Goal: Transaction & Acquisition: Purchase product/service

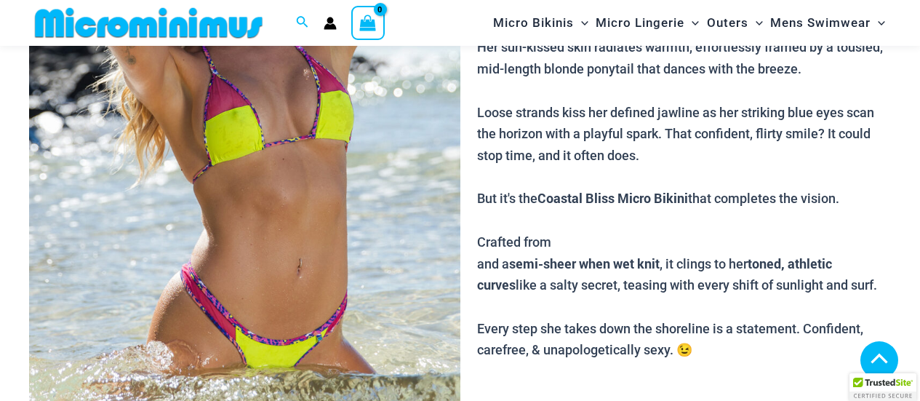
scroll to position [623, 0]
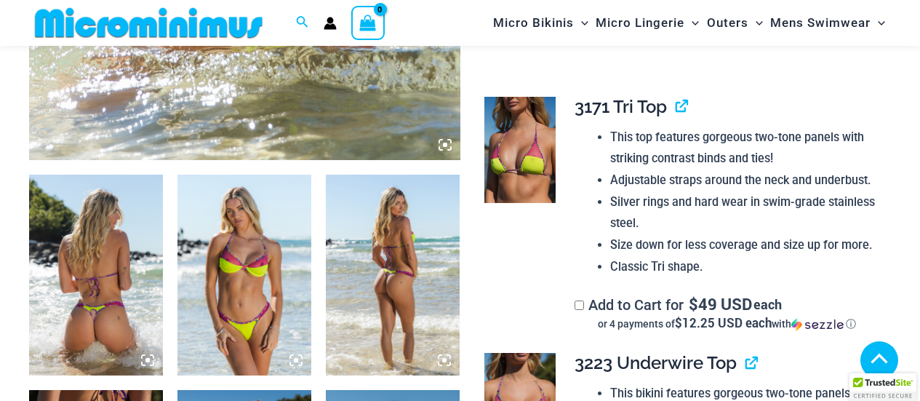
click at [447, 151] on icon at bounding box center [445, 144] width 13 height 13
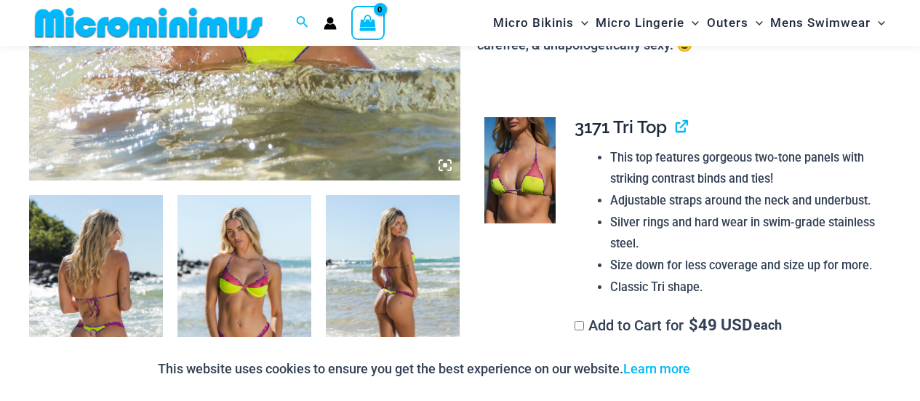
click at [441, 169] on icon at bounding box center [445, 165] width 13 height 13
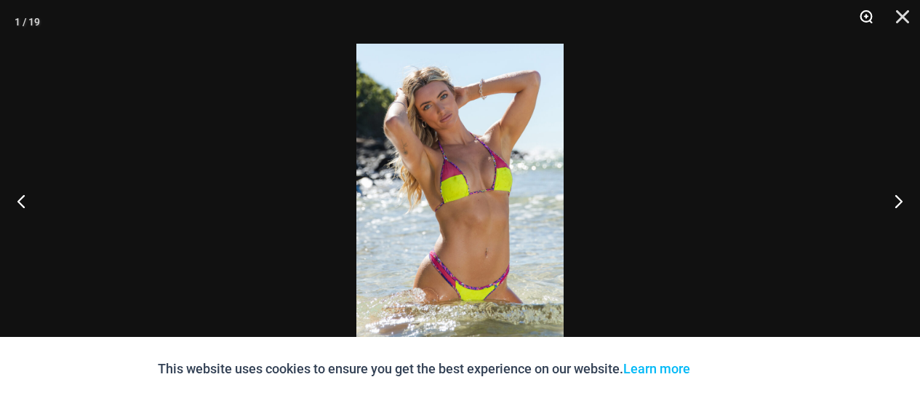
click at [865, 17] on button "Zoom" at bounding box center [861, 22] width 36 height 44
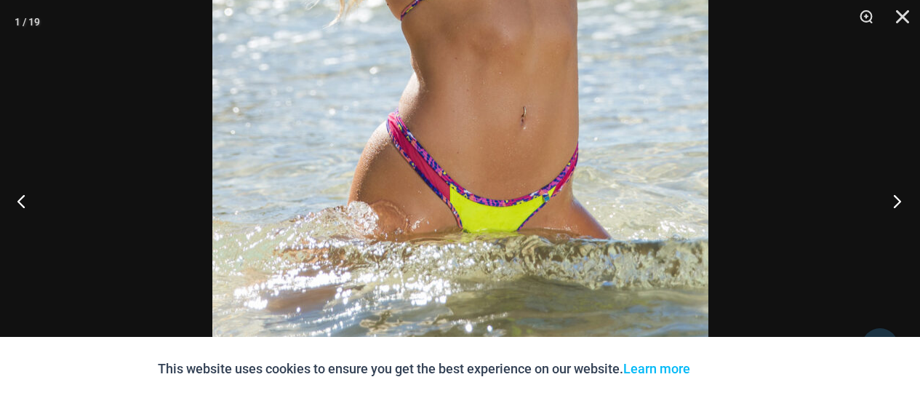
click at [891, 199] on button "Next" at bounding box center [893, 200] width 55 height 73
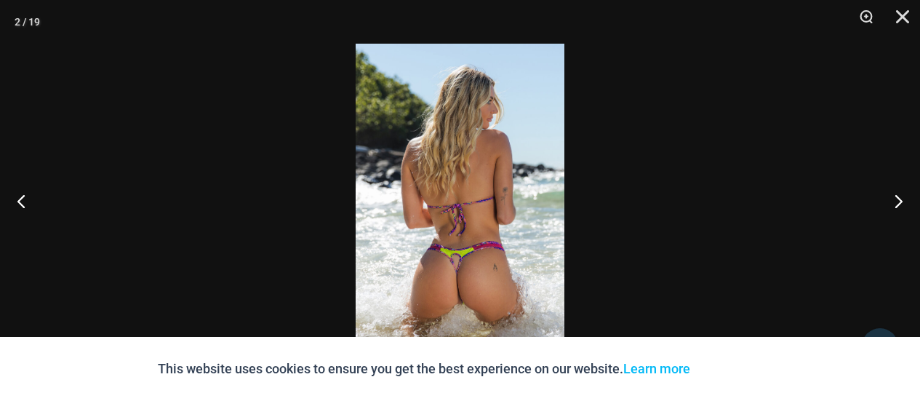
click at [497, 222] on img at bounding box center [460, 200] width 209 height 313
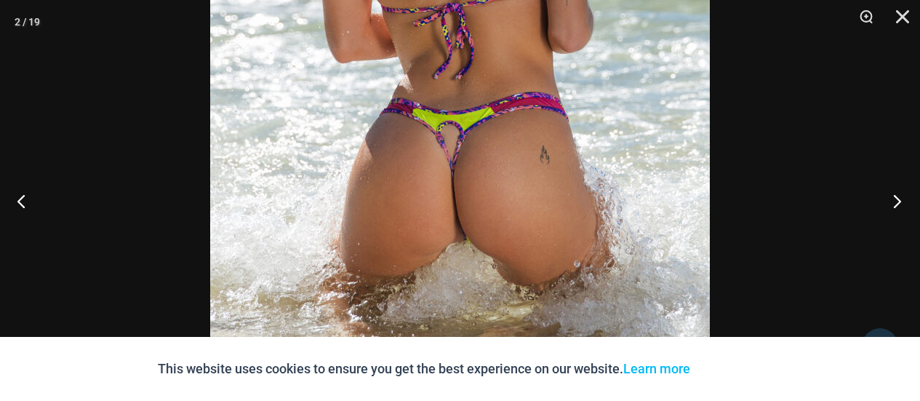
click at [891, 194] on button "Next" at bounding box center [893, 200] width 55 height 73
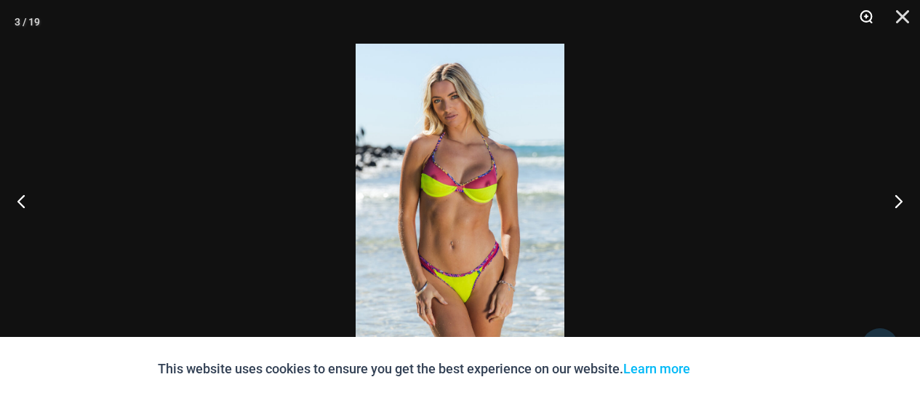
click at [862, 19] on button "Zoom" at bounding box center [861, 22] width 36 height 44
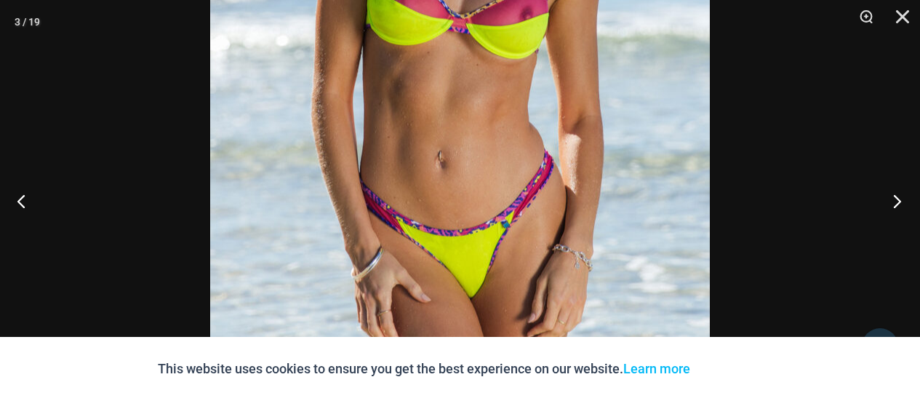
click at [893, 193] on button "Next" at bounding box center [893, 200] width 55 height 73
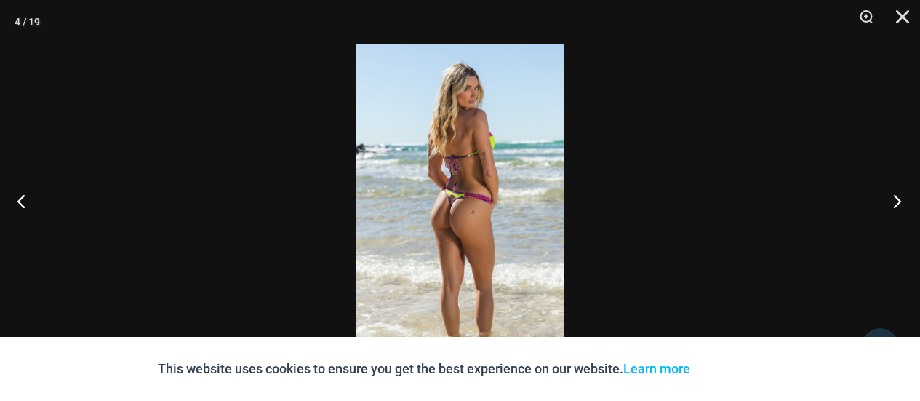
click at [901, 206] on button "Next" at bounding box center [893, 200] width 55 height 73
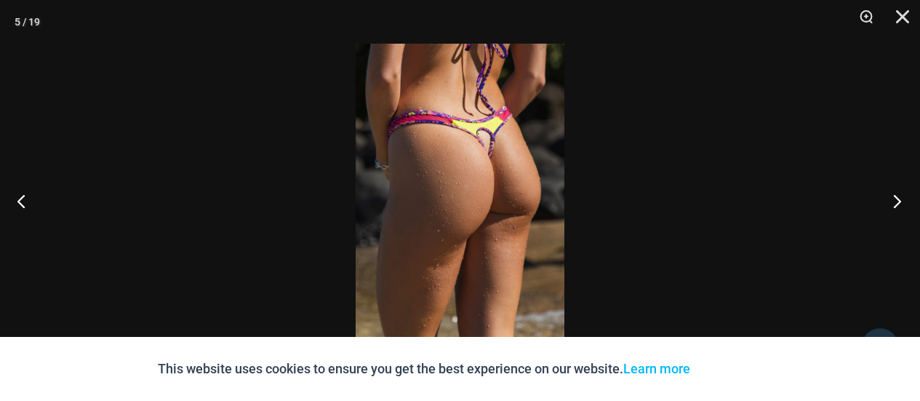
click at [897, 206] on button "Next" at bounding box center [893, 200] width 55 height 73
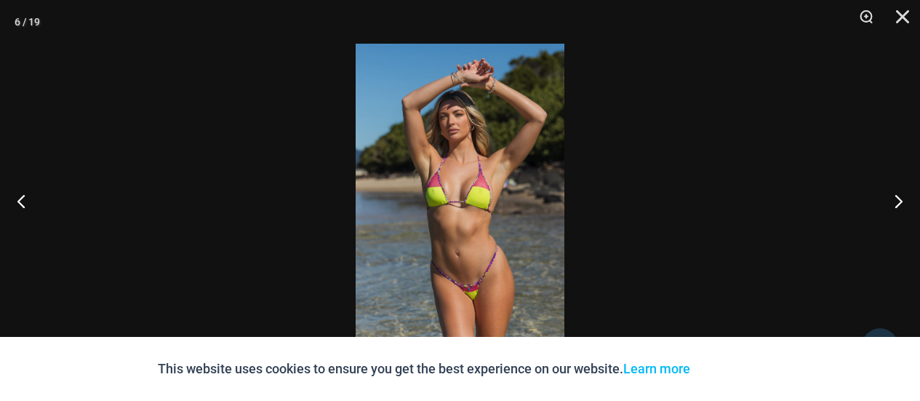
click at [503, 252] on img at bounding box center [460, 200] width 209 height 313
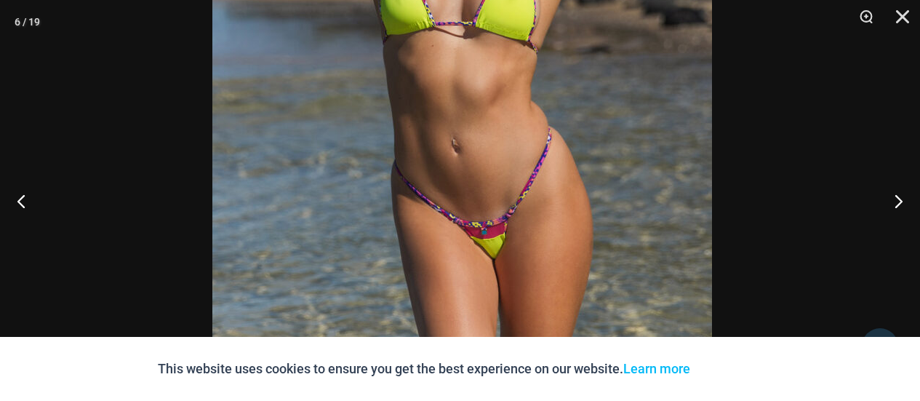
click at [535, 201] on img at bounding box center [462, 20] width 500 height 749
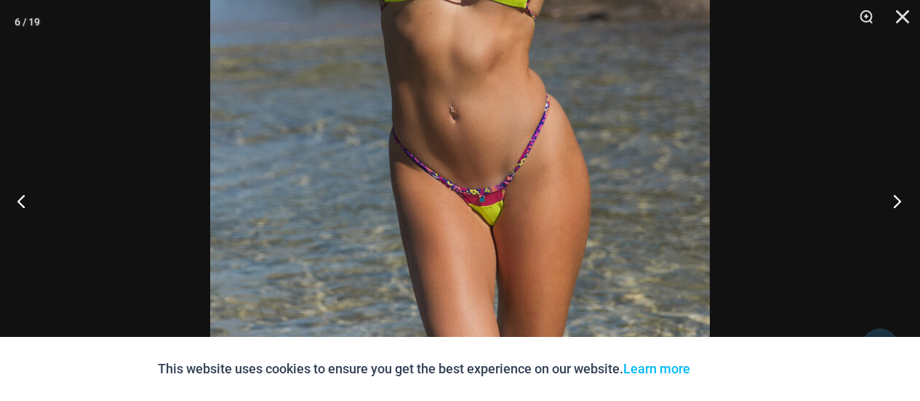
click at [892, 202] on button "Next" at bounding box center [893, 200] width 55 height 73
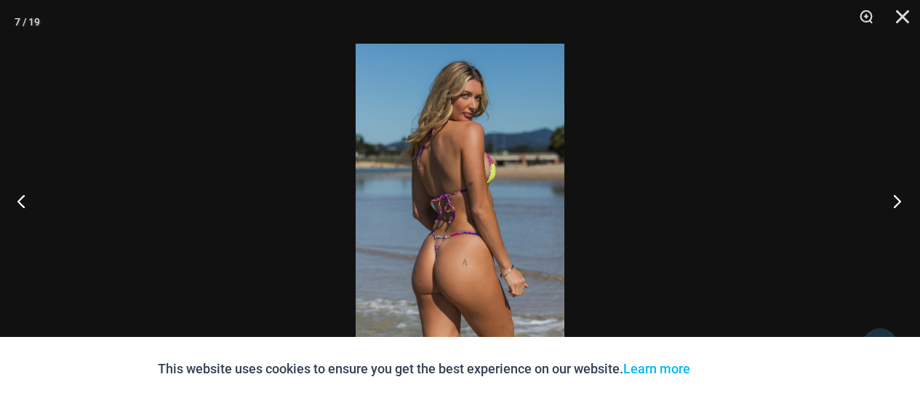
click at [895, 204] on button "Next" at bounding box center [893, 200] width 55 height 73
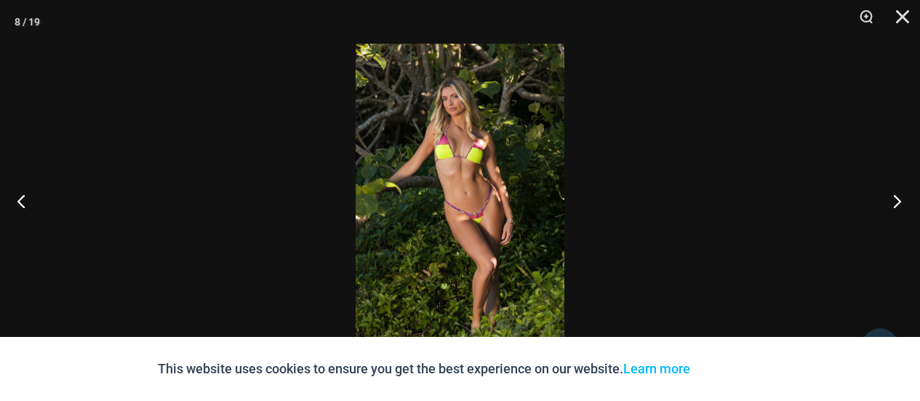
click at [898, 204] on button "Next" at bounding box center [893, 200] width 55 height 73
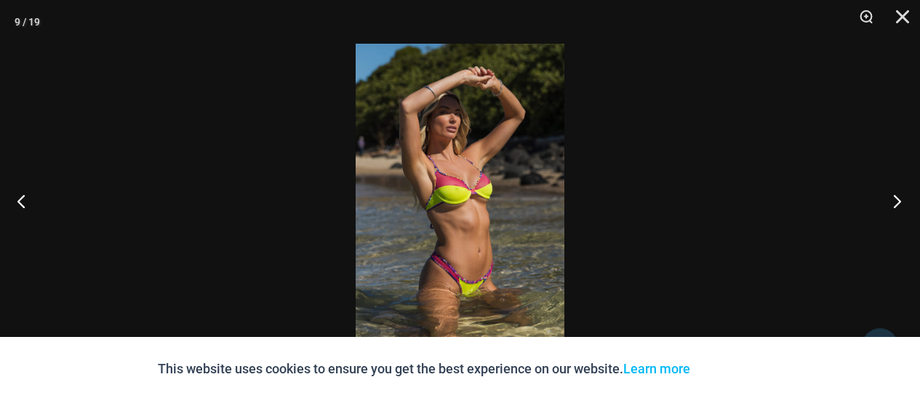
click at [898, 204] on button "Next" at bounding box center [893, 200] width 55 height 73
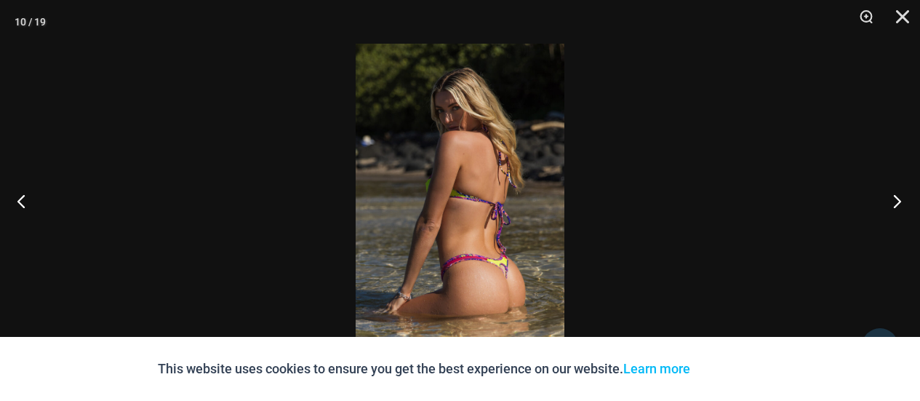
click at [898, 204] on button "Next" at bounding box center [893, 200] width 55 height 73
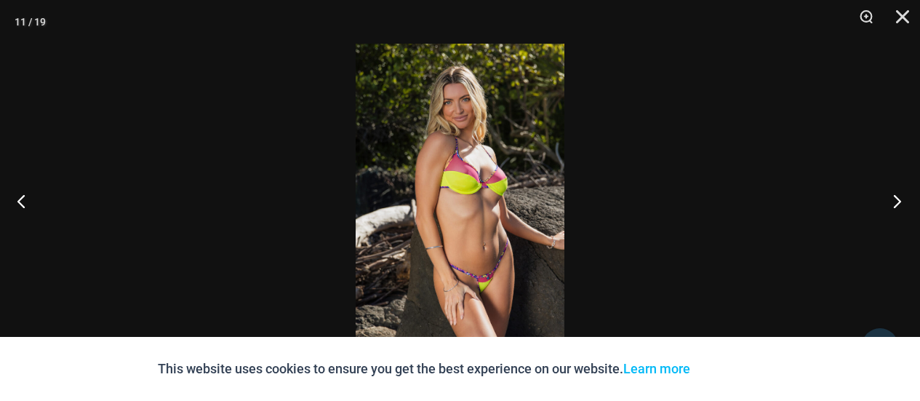
click at [898, 204] on button "Next" at bounding box center [893, 200] width 55 height 73
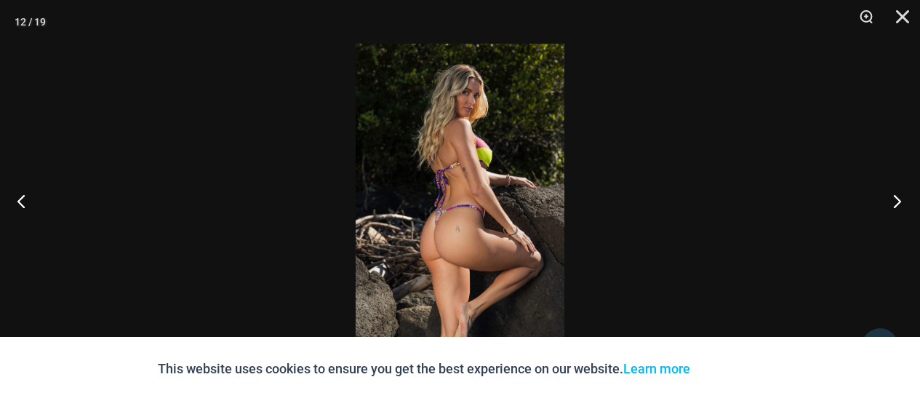
click at [898, 204] on button "Next" at bounding box center [893, 200] width 55 height 73
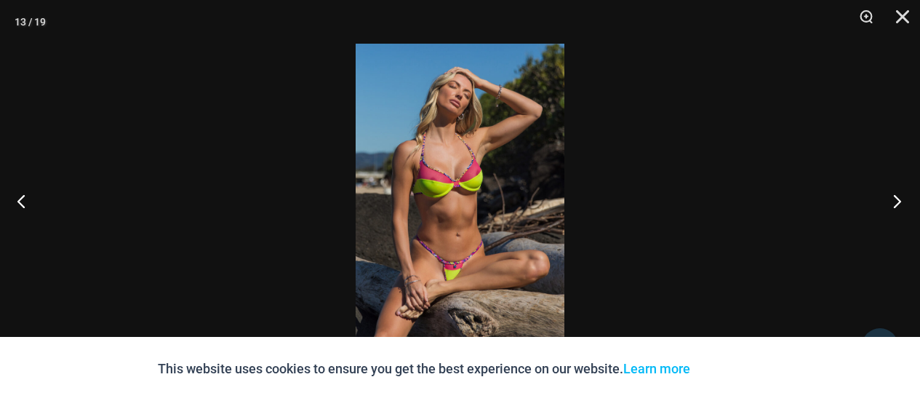
click at [898, 204] on button "Next" at bounding box center [893, 200] width 55 height 73
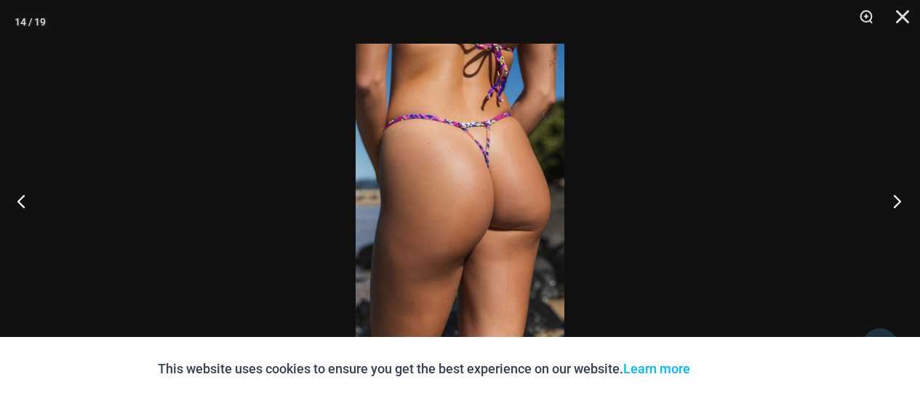
click at [898, 204] on button "Next" at bounding box center [893, 200] width 55 height 73
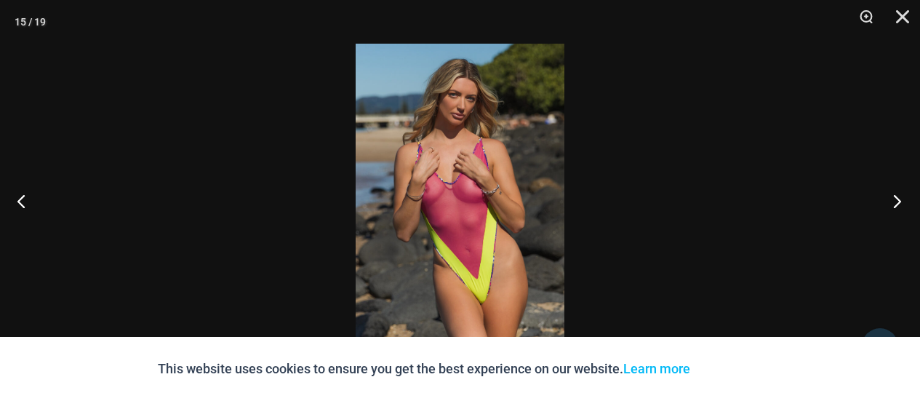
click at [890, 201] on button "Next" at bounding box center [893, 200] width 55 height 73
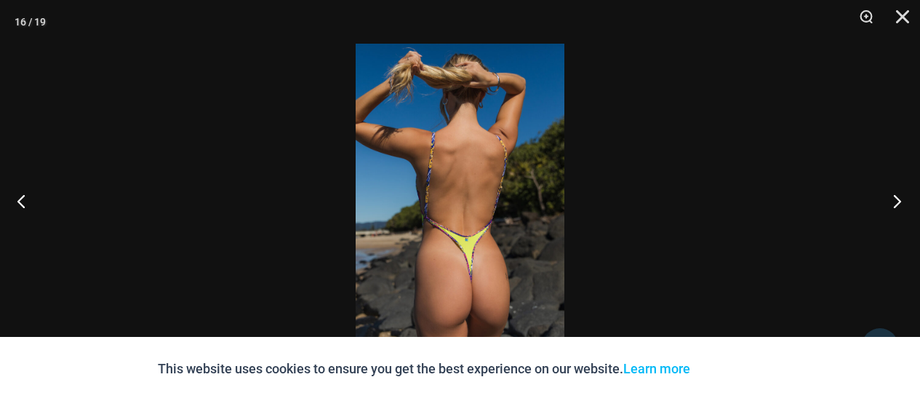
click at [900, 200] on button "Next" at bounding box center [893, 200] width 55 height 73
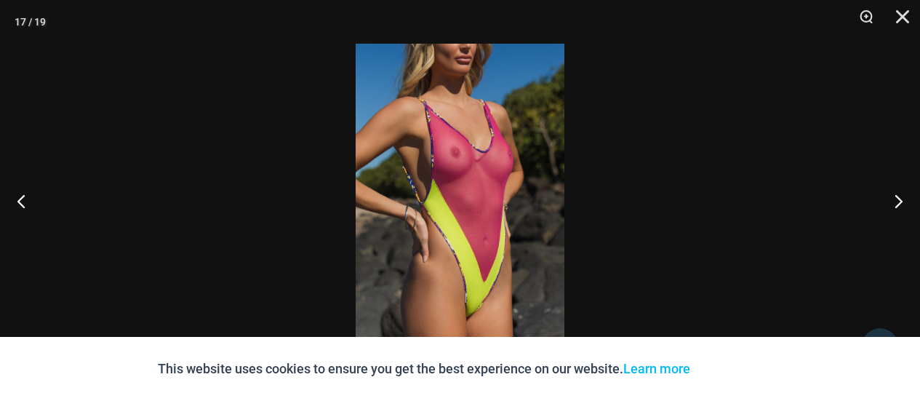
click at [495, 209] on img at bounding box center [460, 200] width 209 height 313
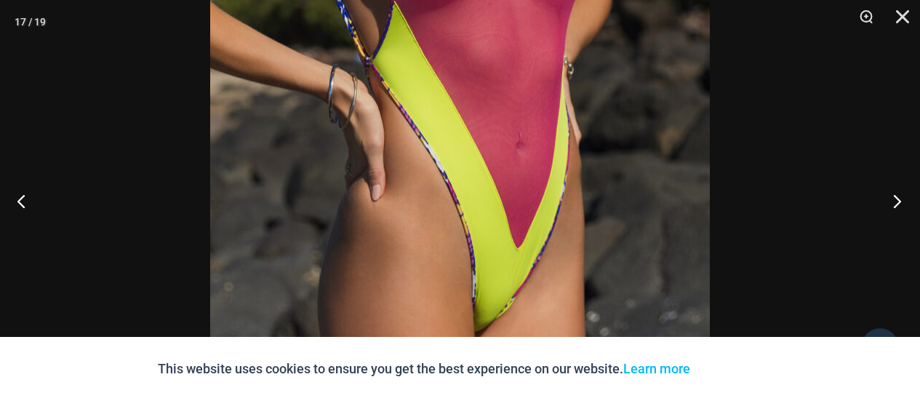
click at [898, 200] on button "Next" at bounding box center [893, 200] width 55 height 73
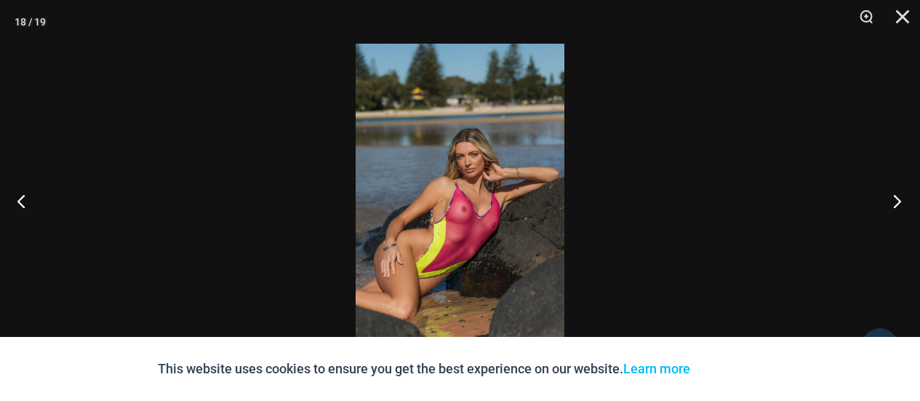
click at [897, 206] on button "Next" at bounding box center [893, 200] width 55 height 73
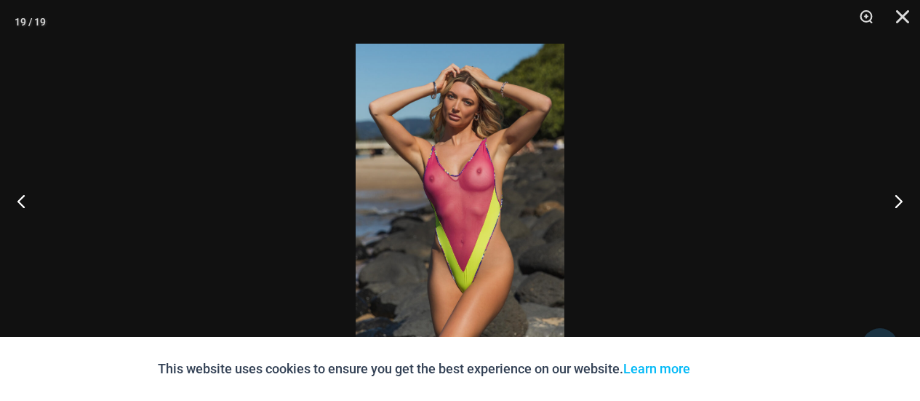
click at [491, 276] on img at bounding box center [460, 200] width 209 height 313
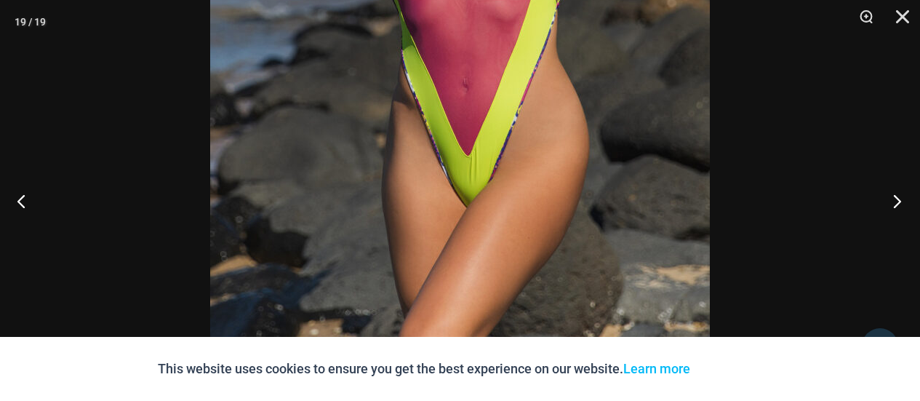
click at [898, 200] on button "Next" at bounding box center [893, 200] width 55 height 73
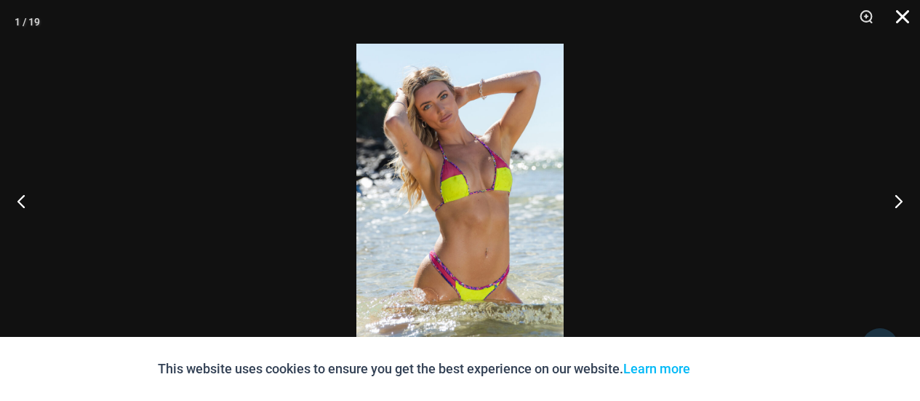
click at [908, 19] on button "Close" at bounding box center [897, 22] width 36 height 44
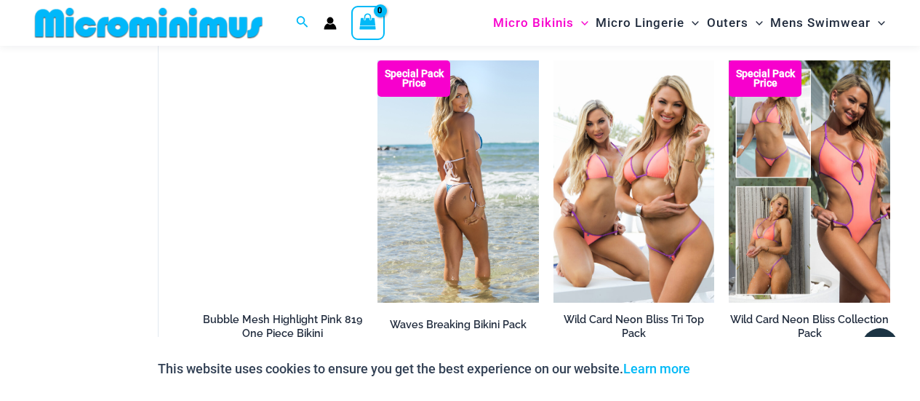
scroll to position [3223, 0]
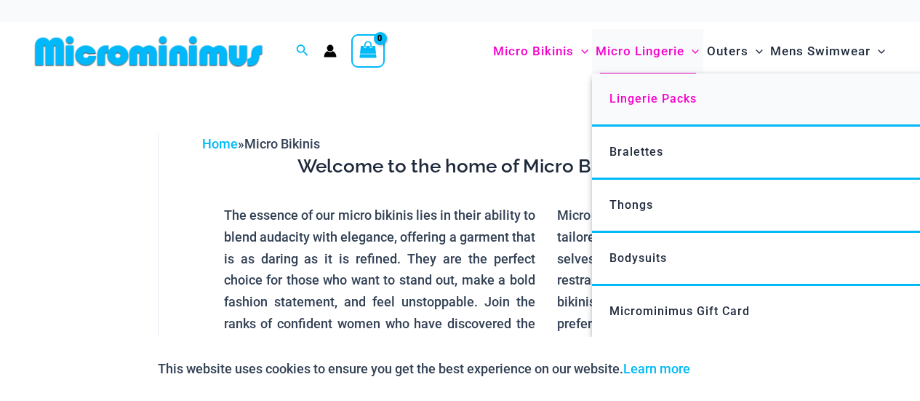
click at [643, 96] on span "Lingerie Packs" at bounding box center [653, 99] width 87 height 14
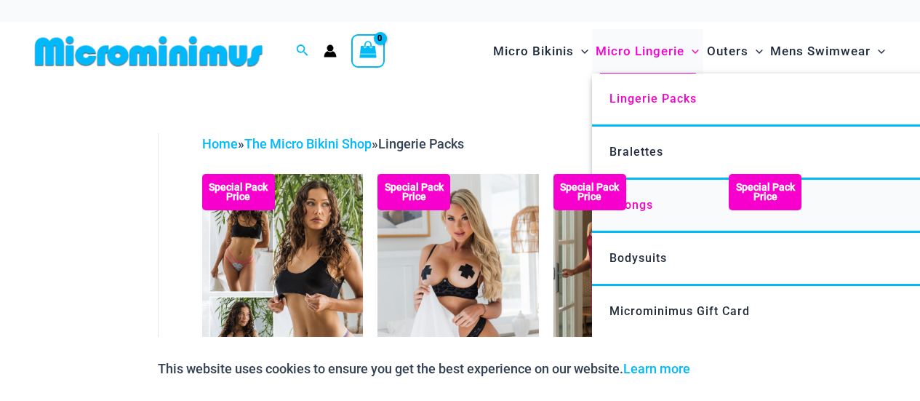
click at [642, 205] on span "Thongs" at bounding box center [632, 205] width 44 height 14
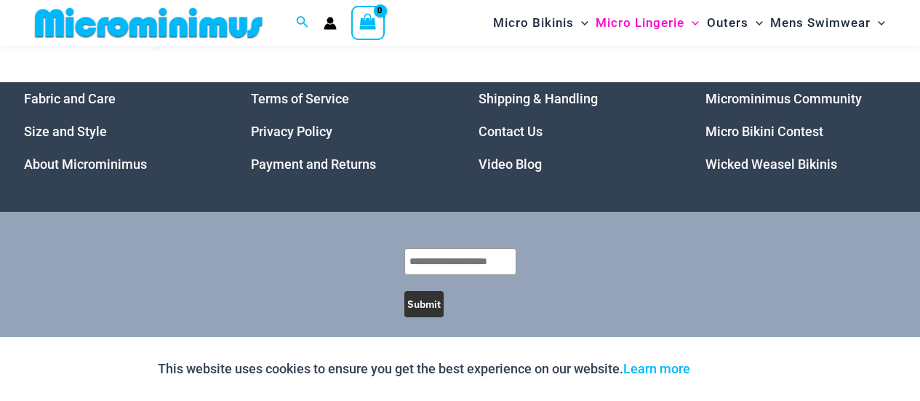
scroll to position [1725, 0]
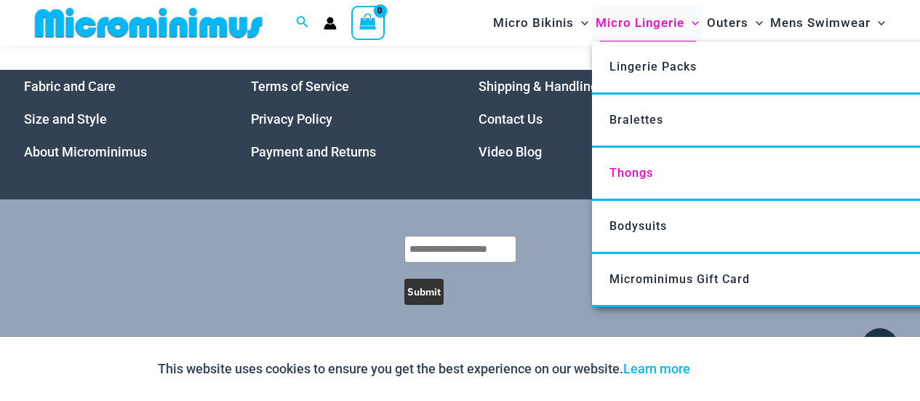
click at [656, 25] on span "Micro Lingerie" at bounding box center [640, 22] width 89 height 37
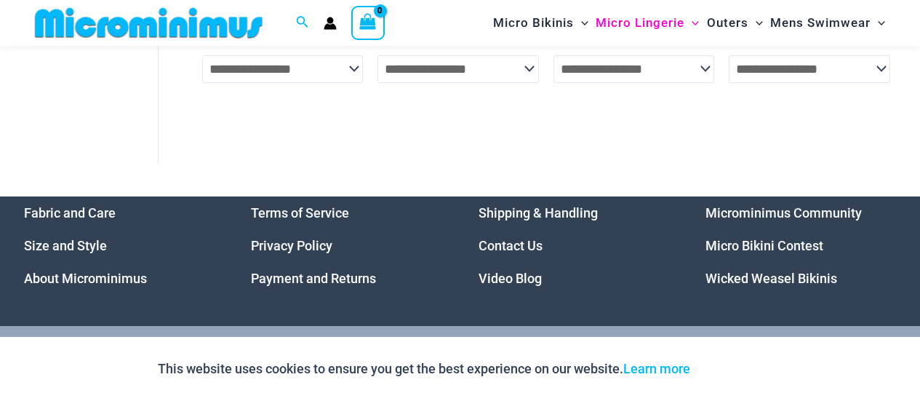
scroll to position [420, 0]
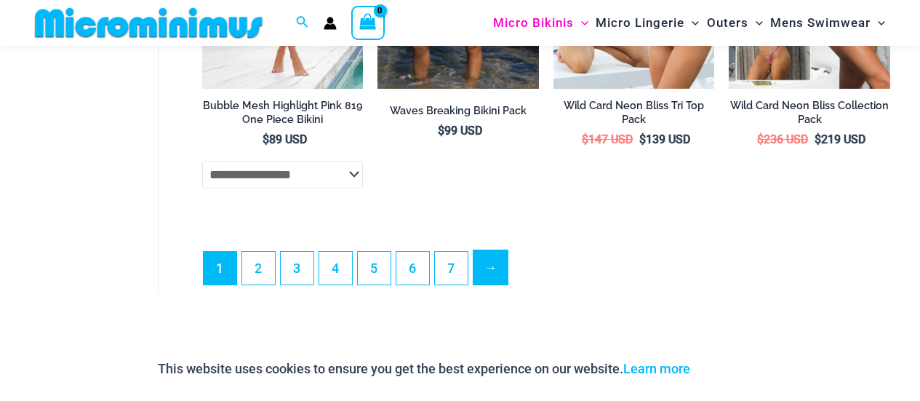
click at [490, 282] on link "→" at bounding box center [490, 267] width 34 height 34
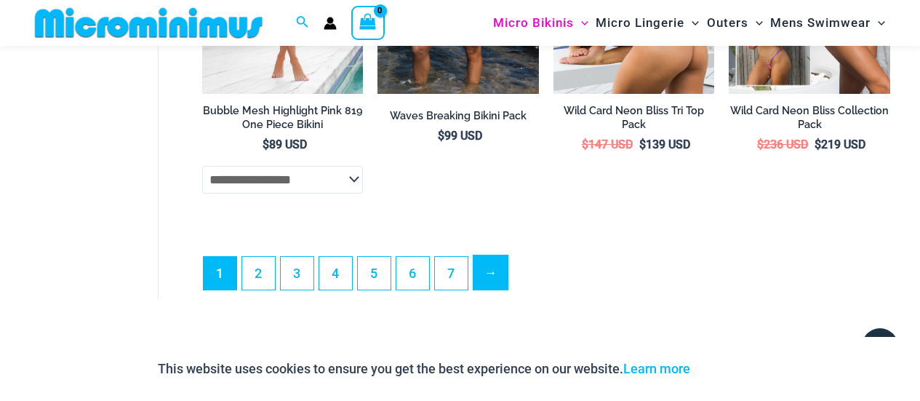
scroll to position [3432, 0]
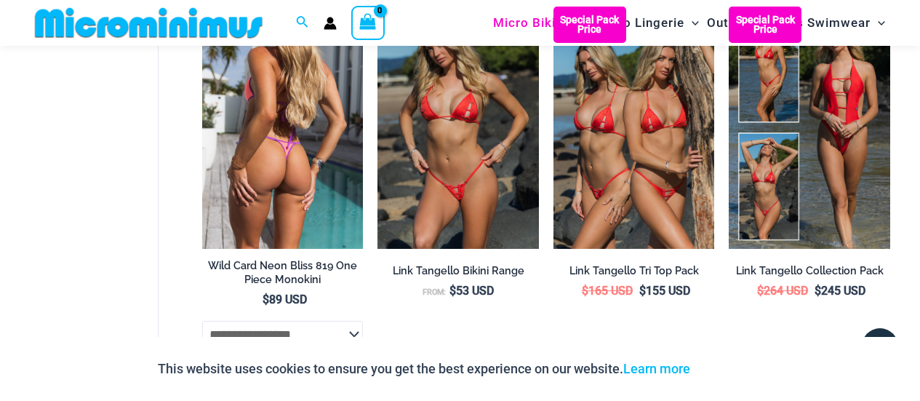
scroll to position [544, 0]
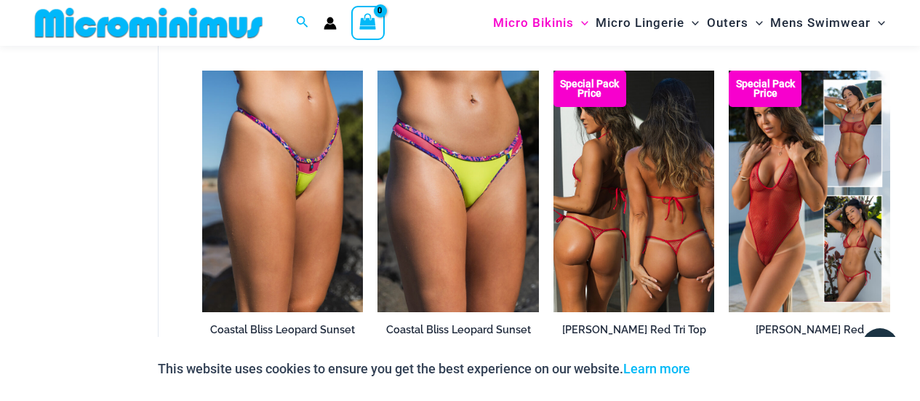
click at [624, 223] on img at bounding box center [634, 191] width 161 height 241
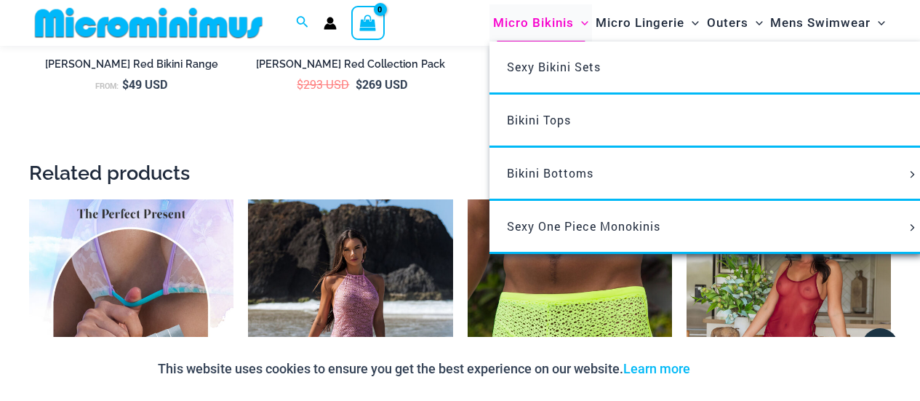
scroll to position [2490, 0]
